Goal: Use online tool/utility: Use online tool/utility

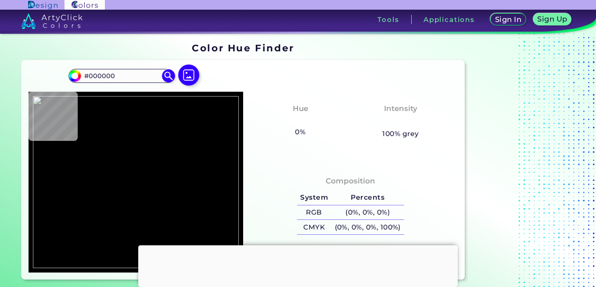
type input "#b88d93"
type input "#B88D93"
type input "#99747a"
type input "#99747A"
type input "#916e72"
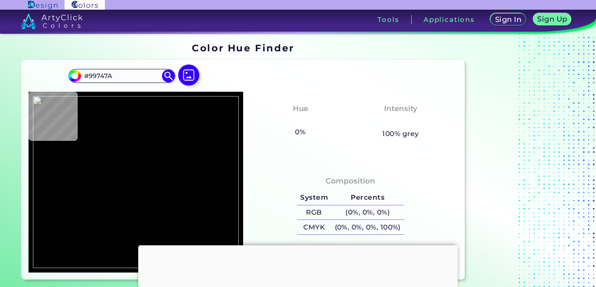
type input "#916E72"
type input "#987278"
type input "#ac858b"
type input "#AC858B"
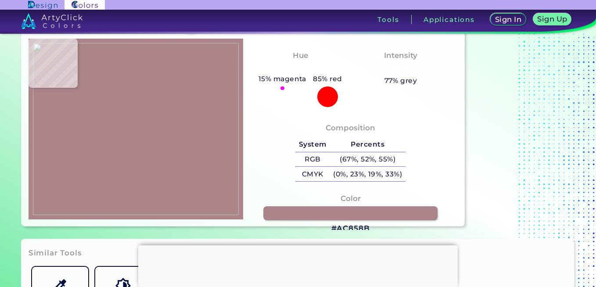
scroll to position [54, 0]
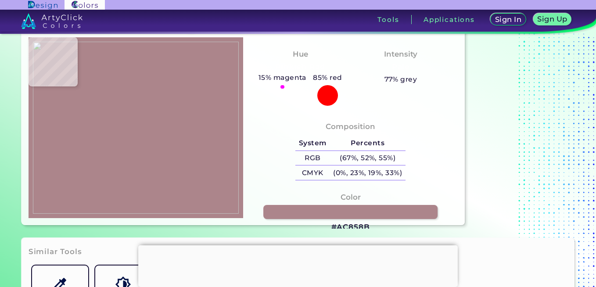
type input "#e6b0bb"
type input "#E6B0BB"
type input "#deabb4"
type input "#DEABB4"
type input "#ebb7c2"
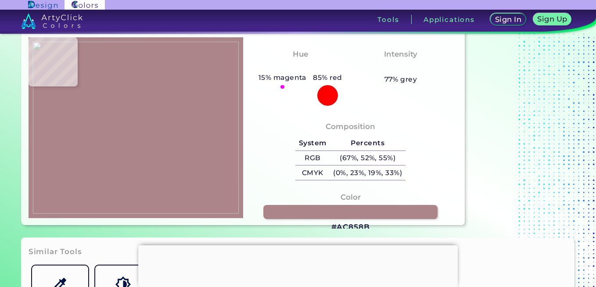
type input "#EBB7C2"
type input "#eab5c0"
type input "#EAB5C0"
type input "#eab5bf"
type input "#EAB5BF"
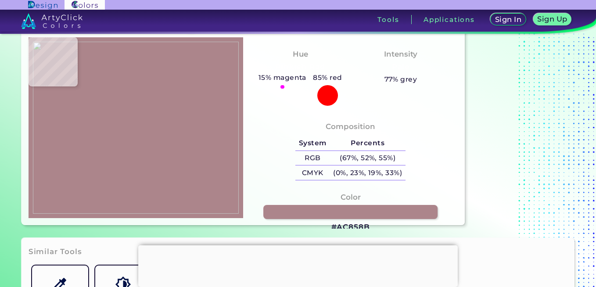
type input "#ebb6bf"
type input "#EBB6BF"
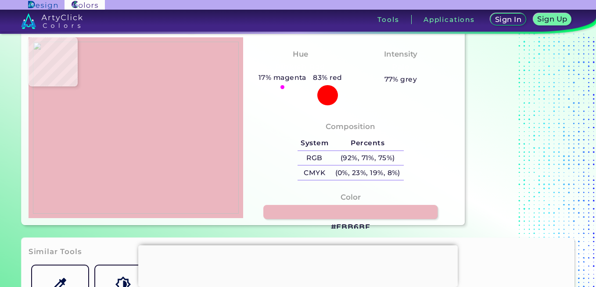
type input "#eab5c0"
type input "#EAB5C0"
type input "#e8b5bc"
type input "#E8B5BC"
type input "#eec8ce"
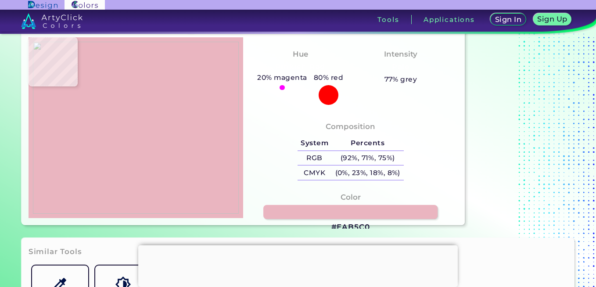
type input "#EEC8CE"
type input "#eecbd5"
type input "#EECBD5"
type input "#ebb6bf"
type input "#EBB6BF"
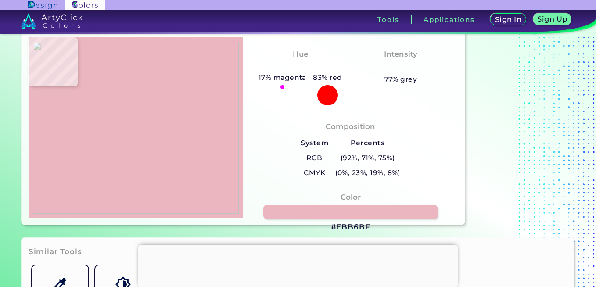
type input "#624c50"
type input "#624C50"
type input "#614a4e"
type input "#614A4E"
type input "#61494b"
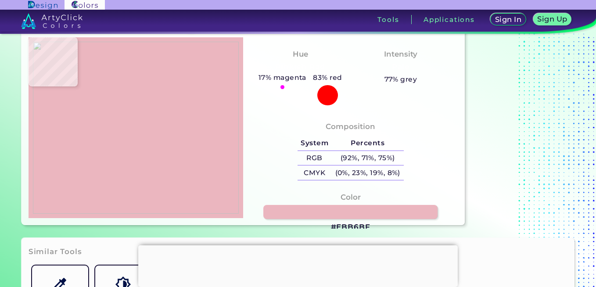
type input "#61494B"
type input "#785b60"
type input "#785B60"
type input "#ebb8c1"
type input "#EBB8C1"
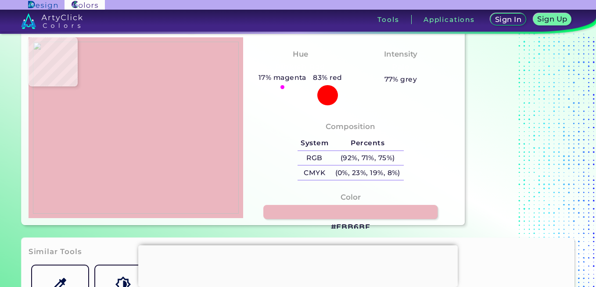
type input "#dda9b3"
type input "#DDA9B3"
type input "#e6b1bc"
type input "#E6B1BC"
type input "#eab3bc"
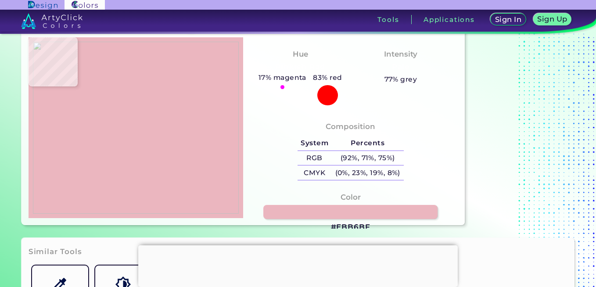
type input "#EAB3BC"
type input "#e6b1bc"
type input "#E6B1BC"
type input "#e9b1bc"
type input "#E9B1BC"
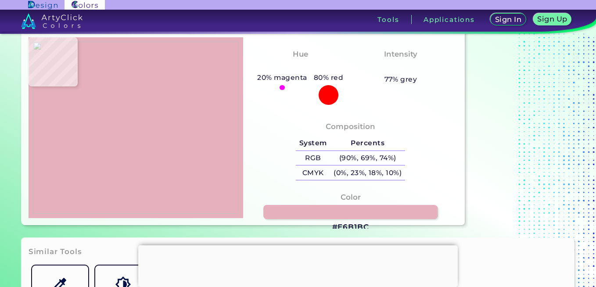
type input "#eab3bc"
type input "#EAB3BC"
type input "#e5acbb"
type input "#E5ACBB"
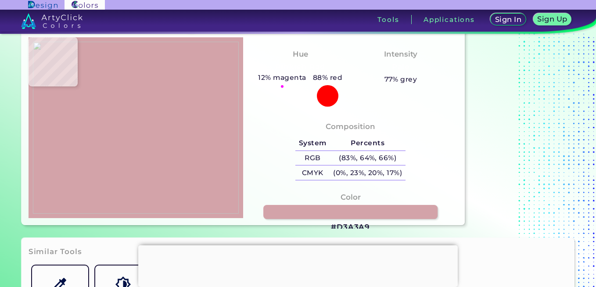
type input "#d3a3a9"
type input "#D3A3A9"
type input "#d0a0aa"
type input "#D0A0AA"
type input "#ecb2bc"
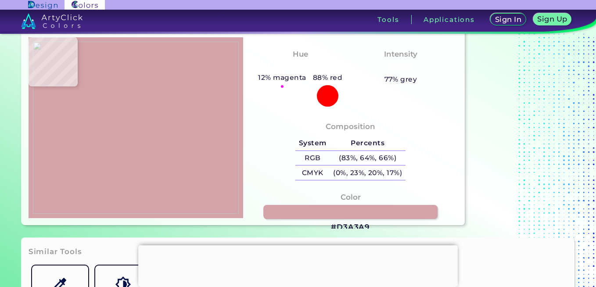
type input "#ECB2BC"
type input "#e7b2bc"
type input "#E7B2BC"
type input "#ebb9c2"
type input "#EBB9C2"
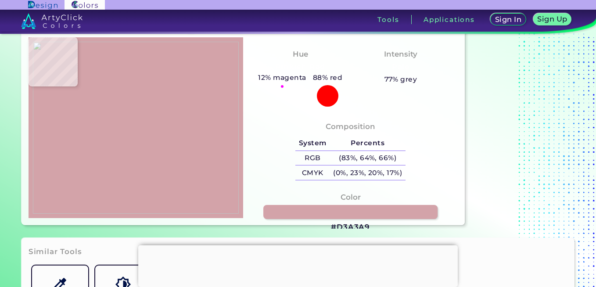
type input "#edb7c2"
type input "#EDB7C2"
type input "#eeb6c1"
type input "#EEB6C1"
type input "#ecb7c1"
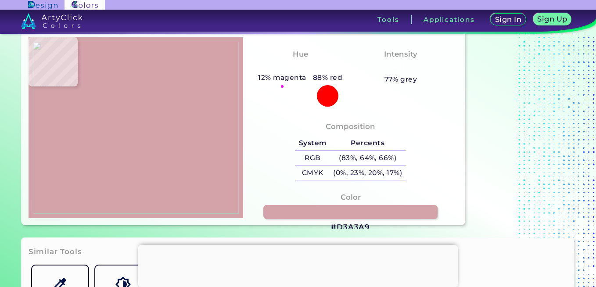
type input "#ECB7C1"
type input "#eeb6bc"
type input "#EEB6BC"
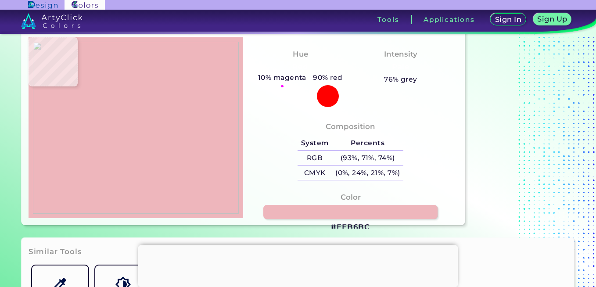
type input "#eeb6c5"
type input "#EEB6C5"
type input "#ecb7c3"
type input "#ECB7C3"
type input "#ebb7c1"
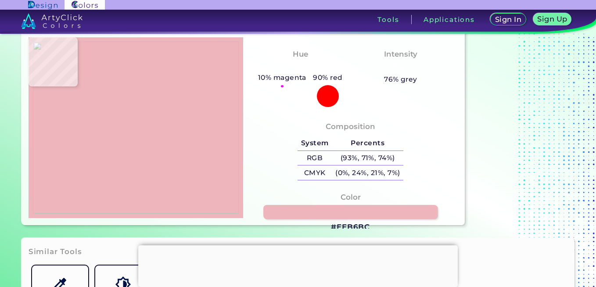
type input "#EBB7C1"
type input "#eeb5c2"
type input "#EEB5C2"
type input "#ebb7c1"
type input "#EBB7C1"
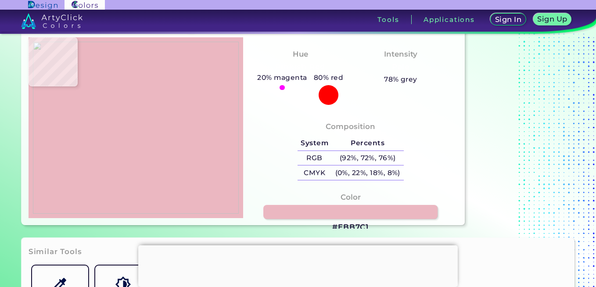
type input "#ebb6c0"
type input "#EBB6C0"
type input "#ebb6bf"
type input "#EBB6BF"
type input "#e9b5bd"
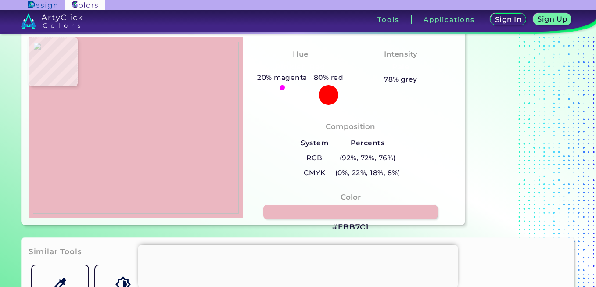
type input "#E9B5BD"
type input "#eab5c0"
type input "#EAB5C0"
click at [81, 169] on img at bounding box center [136, 128] width 206 height 172
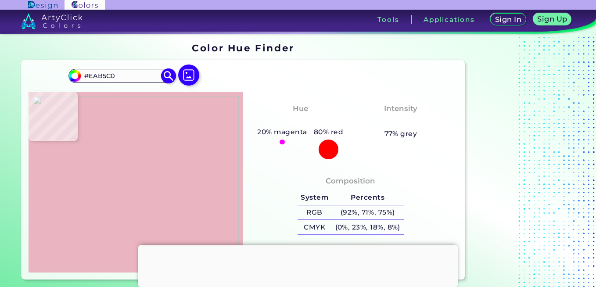
drag, startPoint x: 117, startPoint y: 79, endPoint x: 89, endPoint y: 82, distance: 28.3
click at [89, 82] on input "#EAB5C0" at bounding box center [122, 76] width 82 height 12
